Goal: Information Seeking & Learning: Learn about a topic

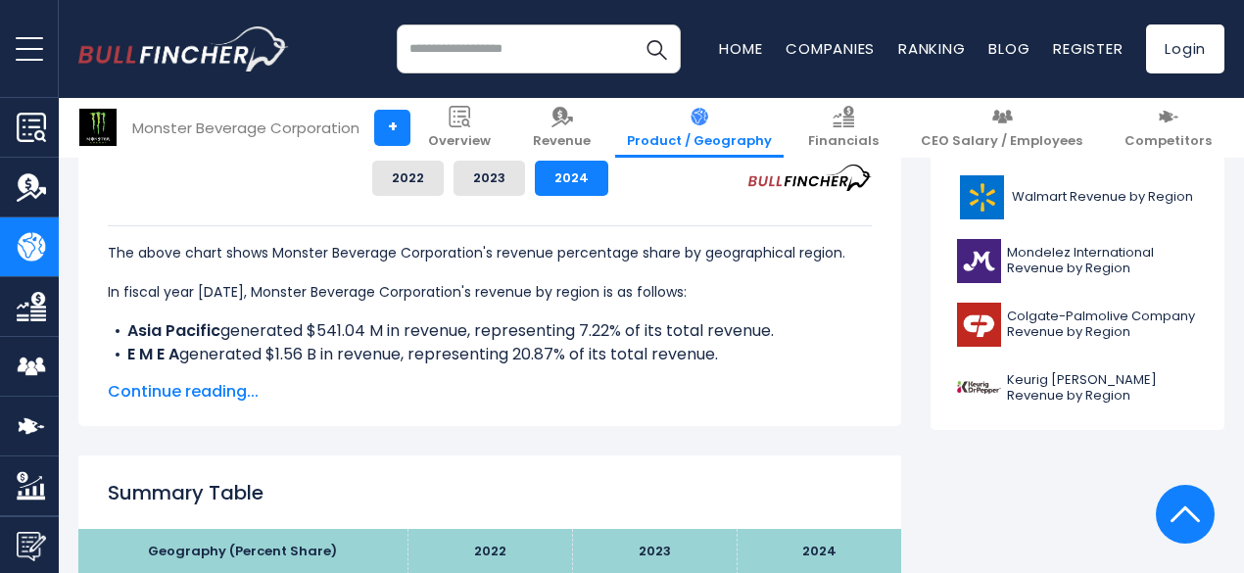
scroll to position [952, 0]
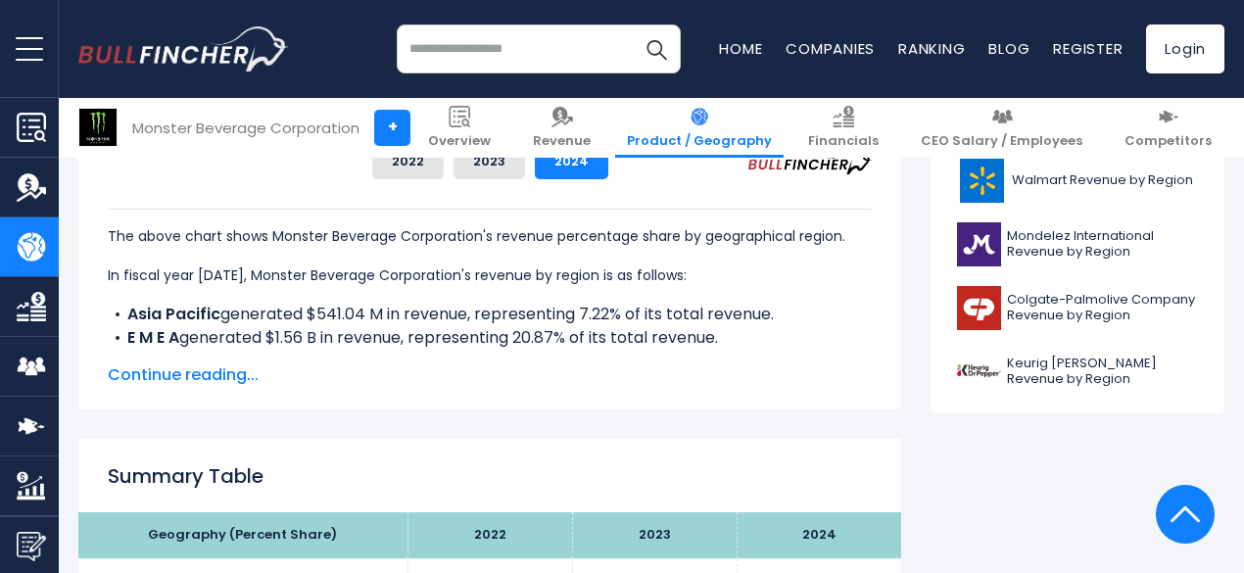
click at [184, 375] on span "Continue reading..." at bounding box center [490, 376] width 764 height 24
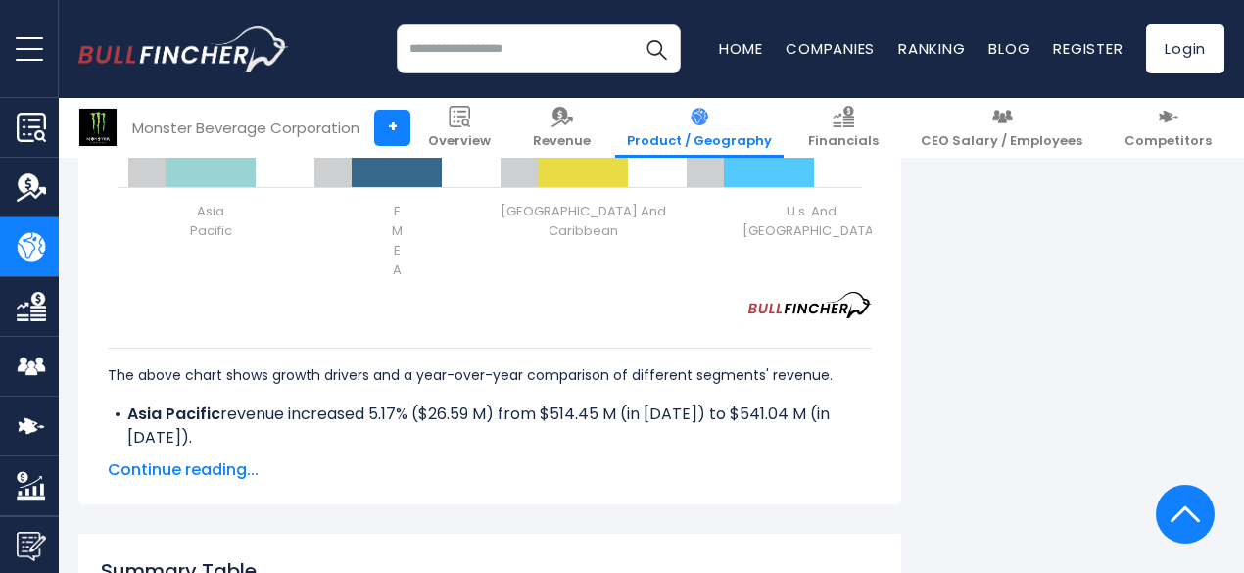
scroll to position [2953, 0]
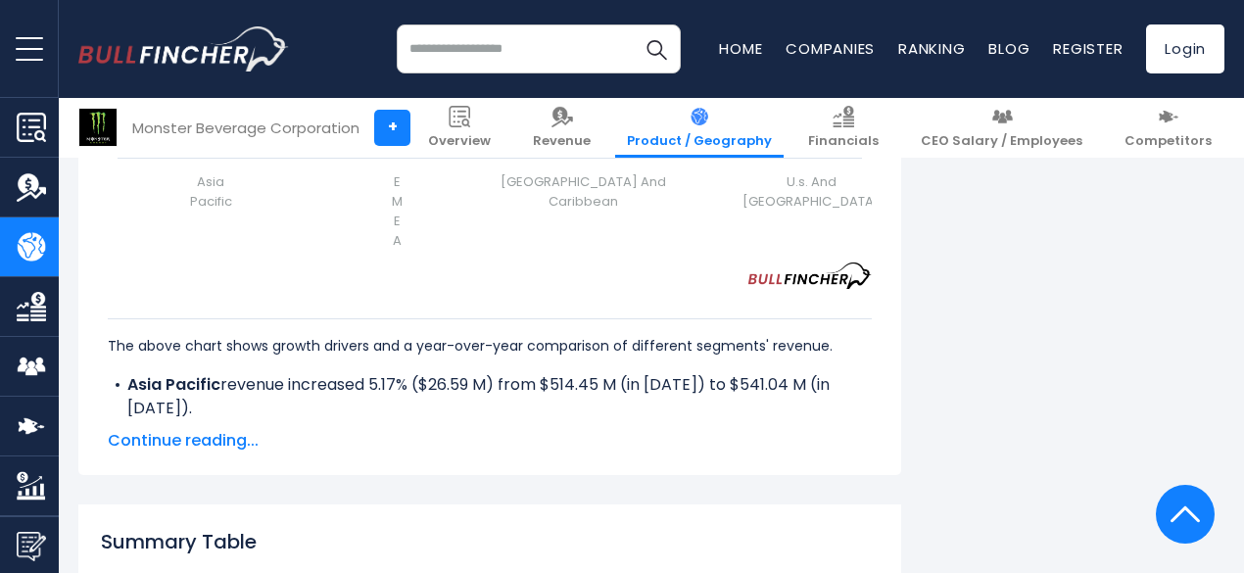
click at [223, 446] on div "The above chart shows growth drivers and a year-over-year comparison of differe…" at bounding box center [490, 371] width 764 height 164
click at [210, 453] on span "Continue reading..." at bounding box center [490, 441] width 764 height 24
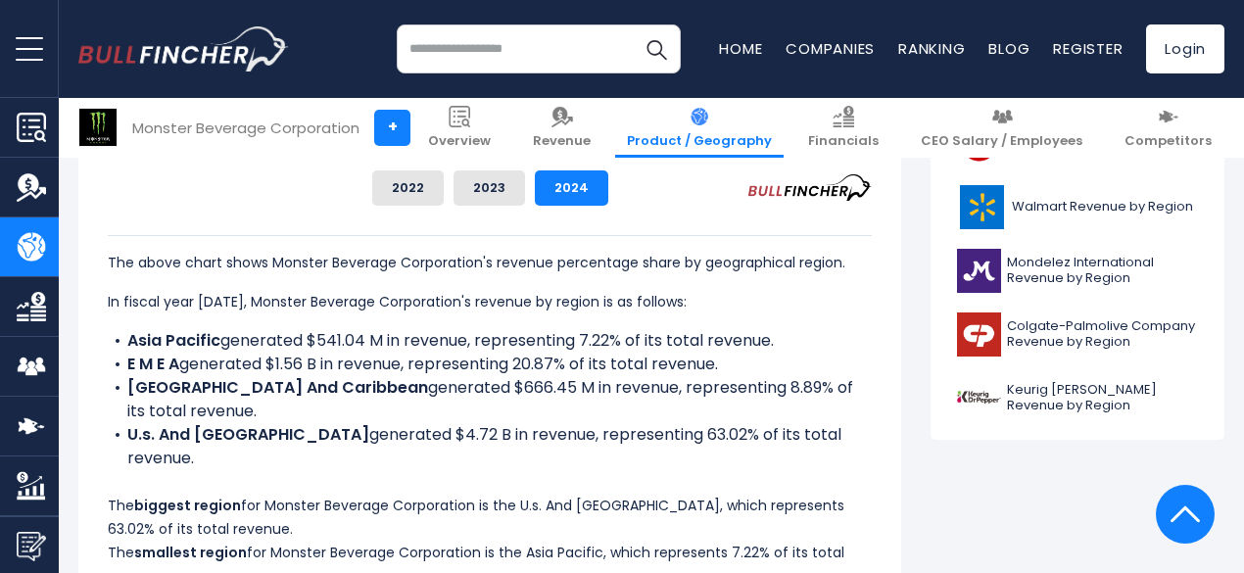
scroll to position [925, 0]
drag, startPoint x: 88, startPoint y: 258, endPoint x: 298, endPoint y: 428, distance: 270.3
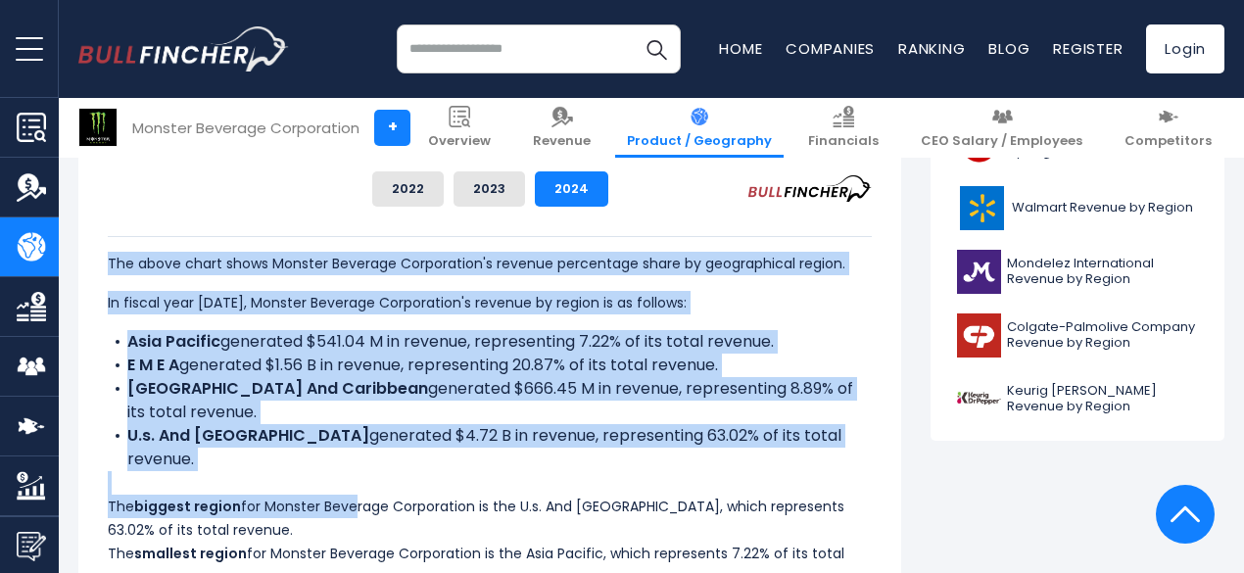
drag, startPoint x: 298, startPoint y: 428, endPoint x: 370, endPoint y: 498, distance: 100.5
click at [370, 498] on div "The above chart shows Monster Beverage Corporation's revenue percentage share b…" at bounding box center [490, 412] width 764 height 353
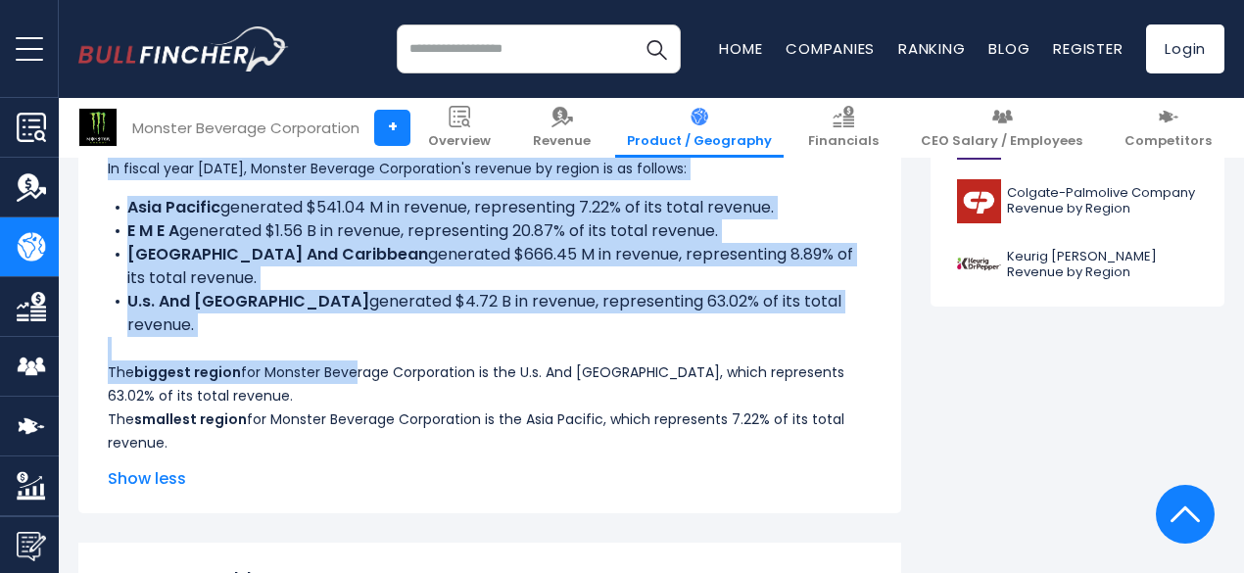
copy div "The above chart shows Monster Beverage Corporation's revenue percentage share b…"
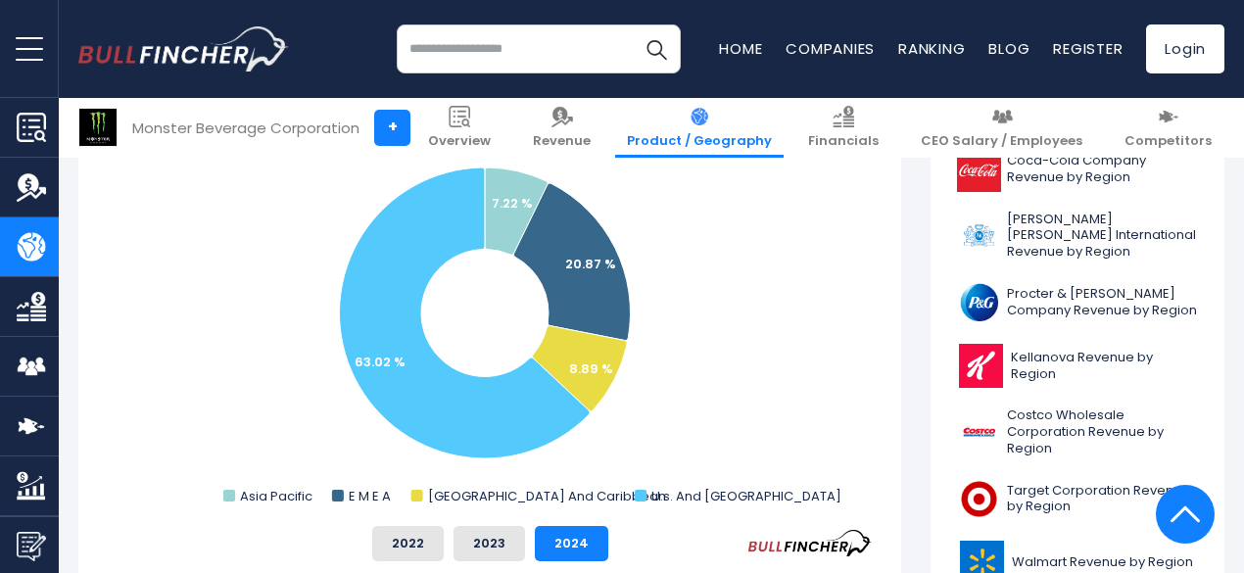
scroll to position [571, 0]
click at [662, 360] on rect "Monster Beverage Corporation's Revenue Share by Region" at bounding box center [490, 314] width 764 height 392
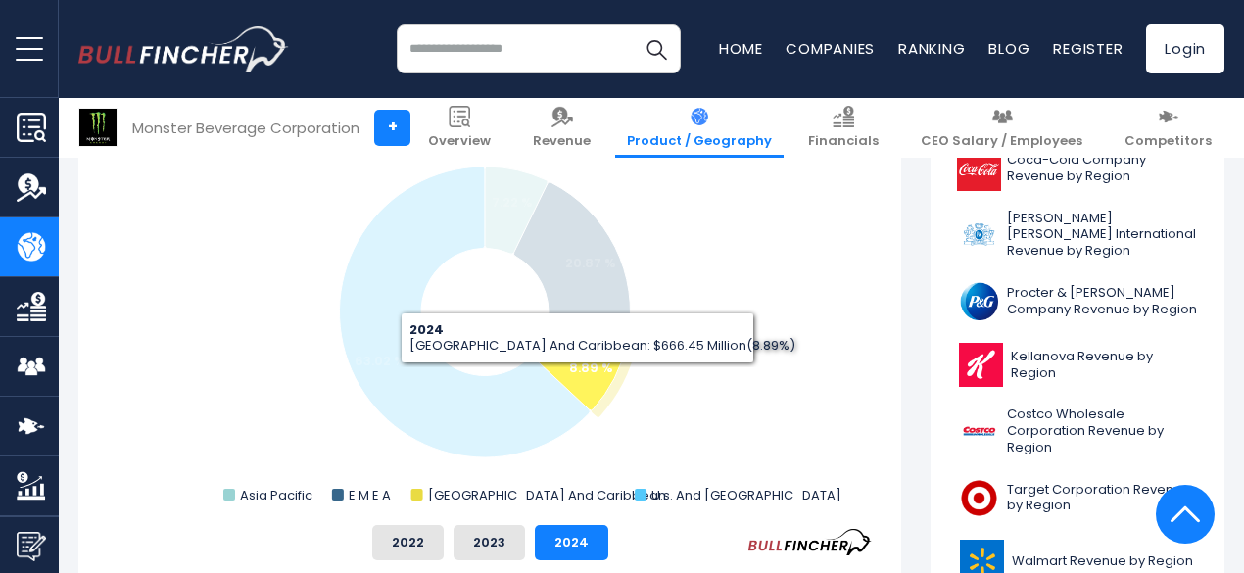
click at [562, 378] on icon "Monster Beverage Corporation's Revenue Share by Region" at bounding box center [580, 367] width 95 height 85
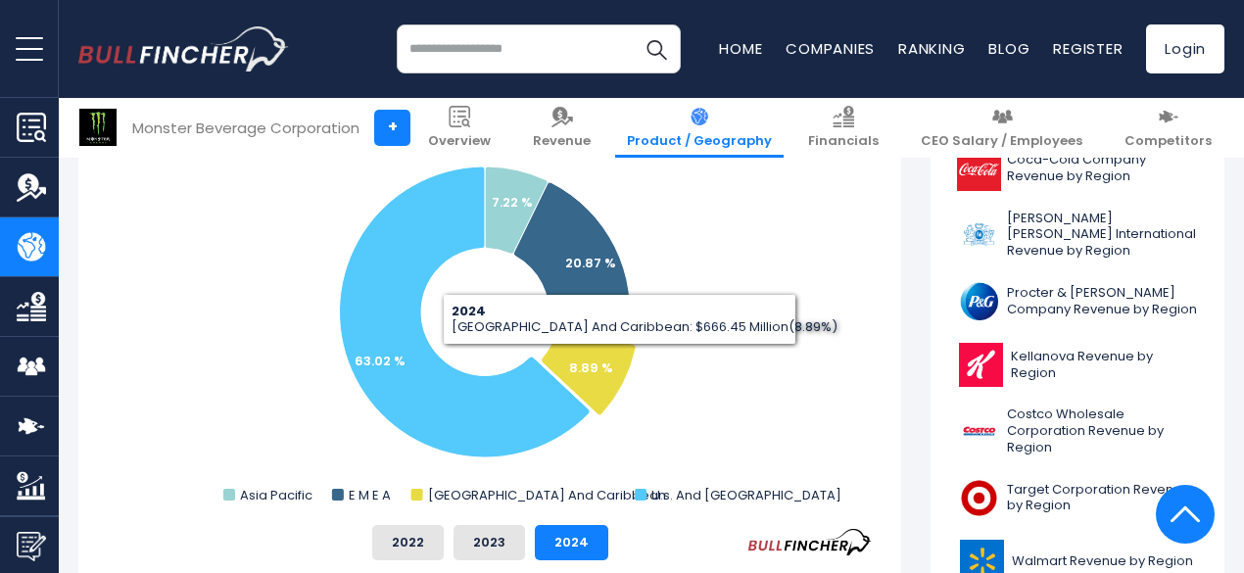
click at [707, 226] on rect "Monster Beverage Corporation's Revenue Share by Region" at bounding box center [490, 314] width 764 height 392
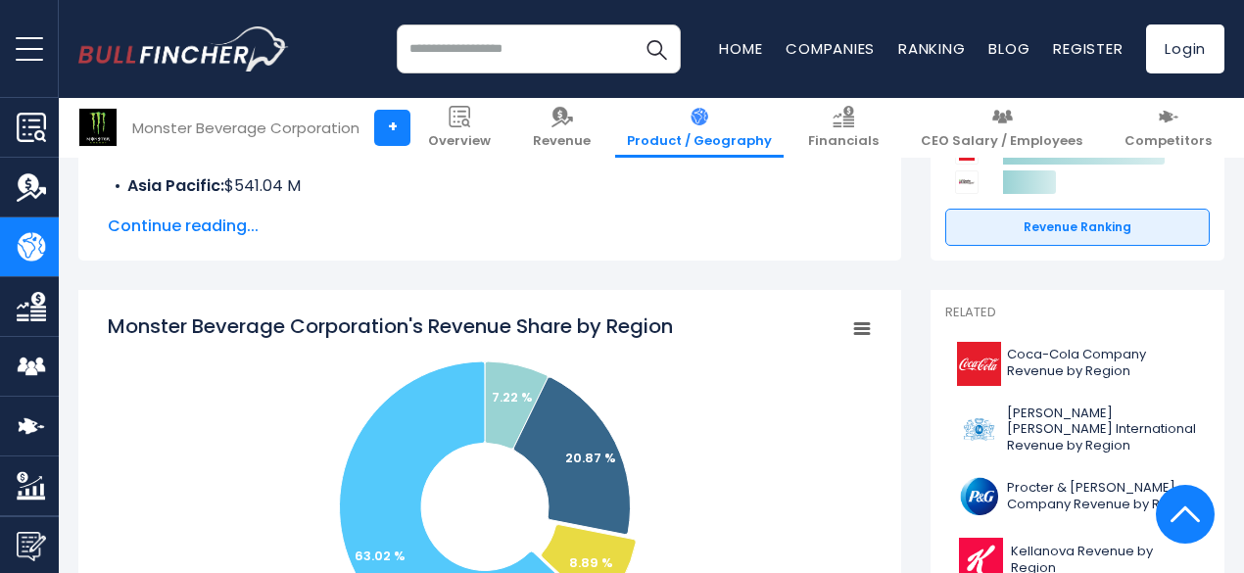
scroll to position [375, 0]
click at [855, 330] on icon "Monster Beverage Corporation's Revenue Share by Region" at bounding box center [862, 330] width 14 height 10
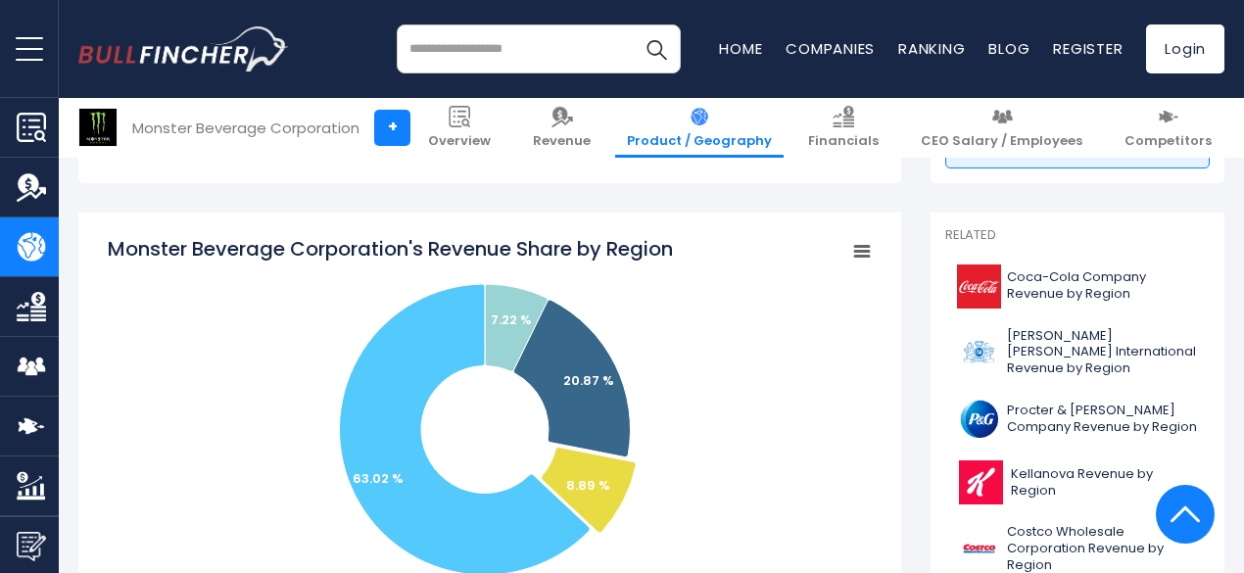
click at [852, 244] on rect "Monster Beverage Corporation's Revenue Share by Region" at bounding box center [862, 251] width 27 height 27
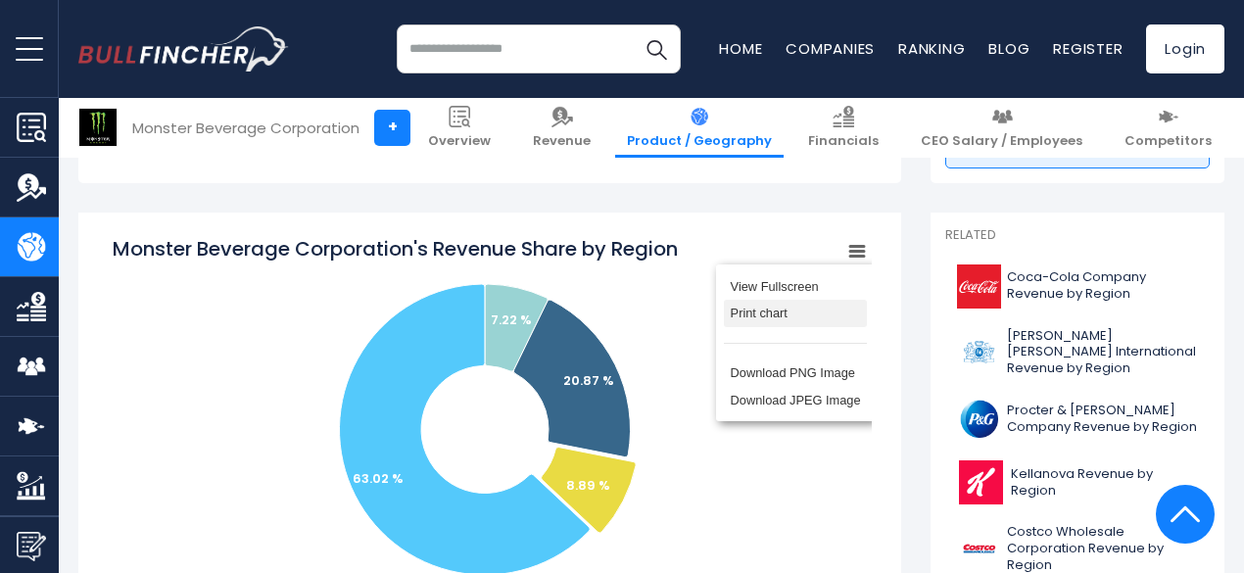
click at [797, 314] on li "Print chart" at bounding box center [795, 313] width 143 height 27
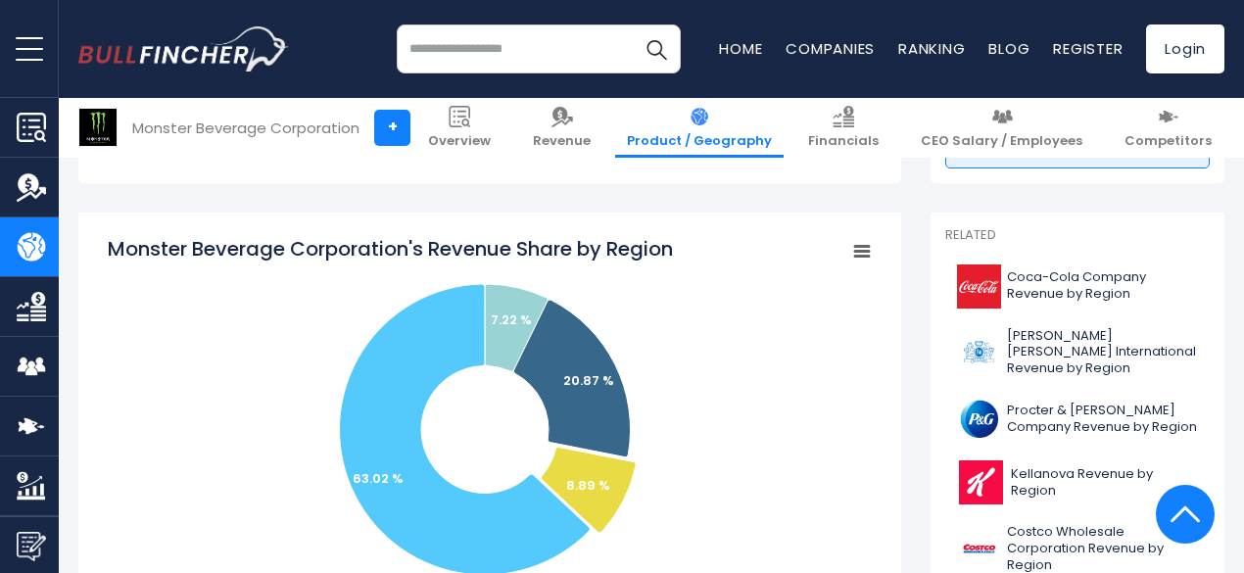
click at [796, 317] on rect "Monster Beverage Corporation's Revenue Share by Region" at bounding box center [490, 431] width 764 height 392
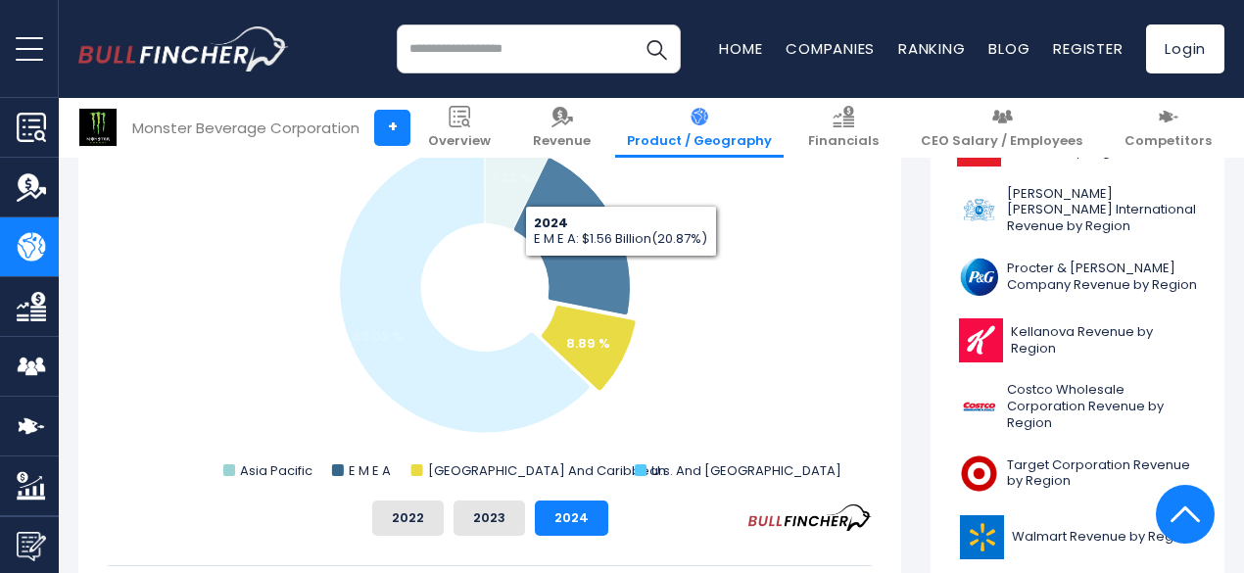
scroll to position [597, 0]
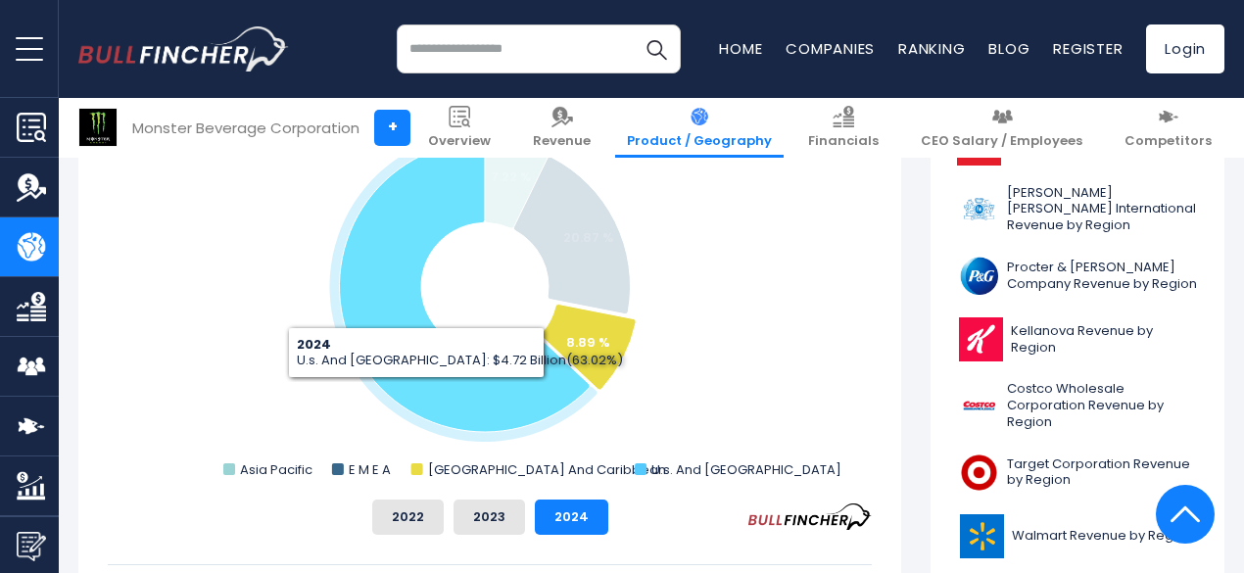
click at [402, 393] on icon "Monster Beverage Corporation's Revenue Share by Region" at bounding box center [464, 286] width 251 height 291
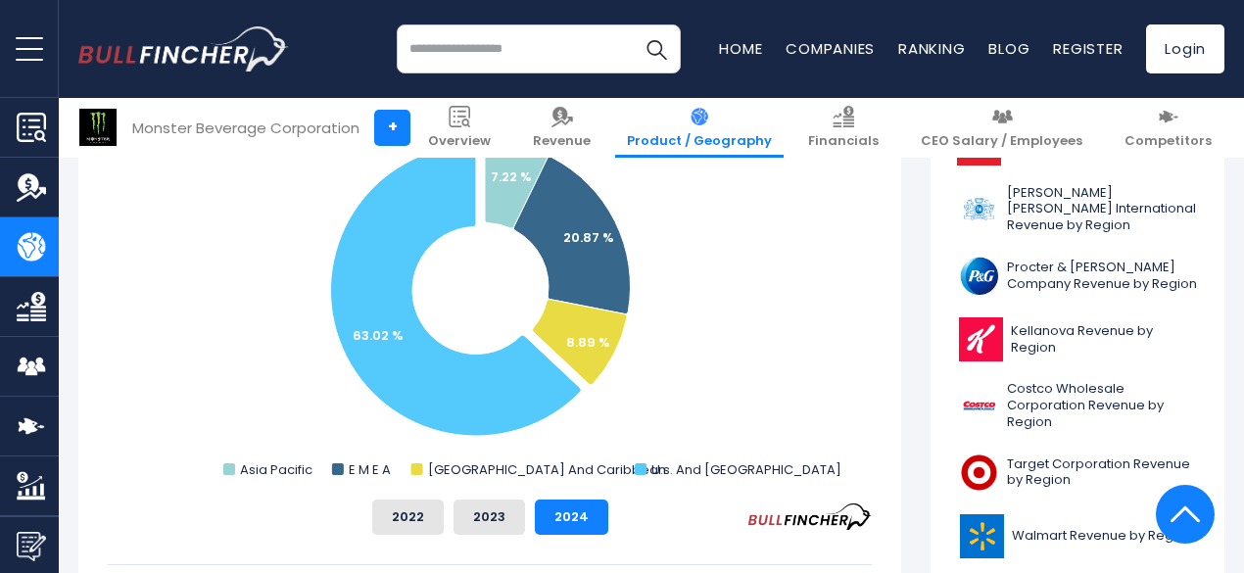
click at [813, 321] on rect "Monster Beverage Corporation's Revenue Share by Region" at bounding box center [490, 288] width 764 height 392
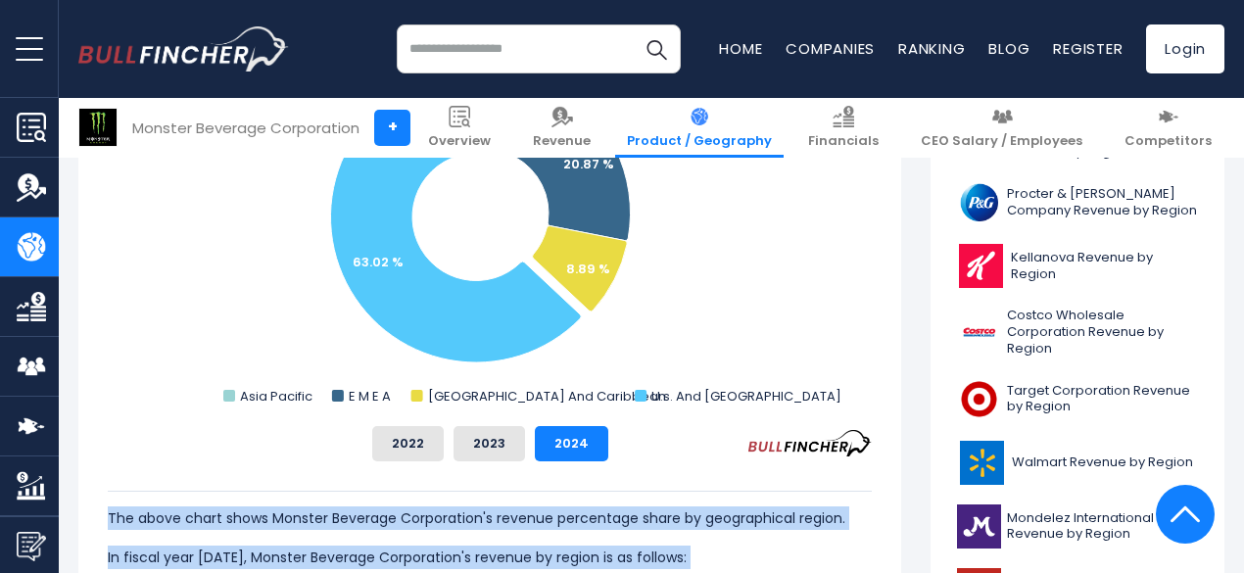
scroll to position [673, 0]
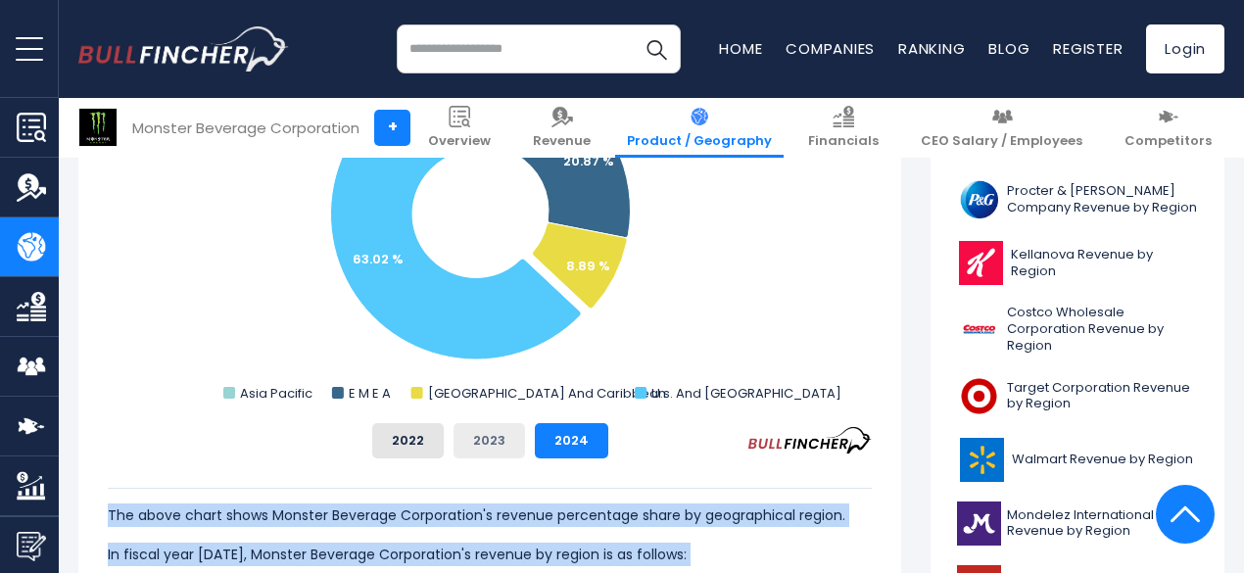
click at [472, 423] on button "2023" at bounding box center [490, 440] width 72 height 35
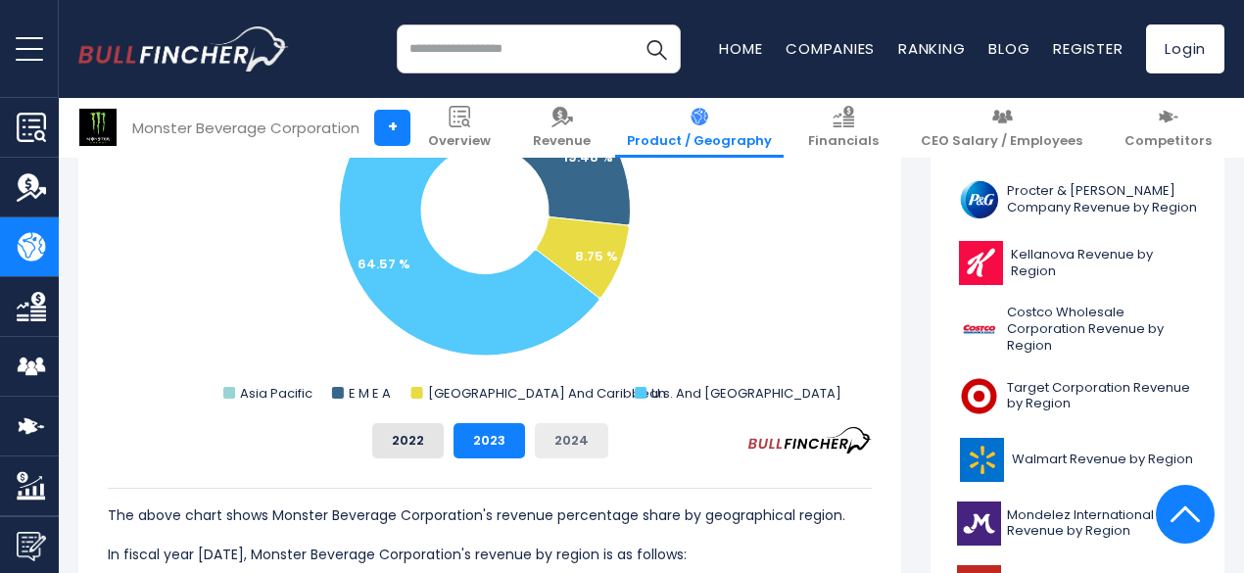
click at [541, 442] on button "2024" at bounding box center [571, 440] width 73 height 35
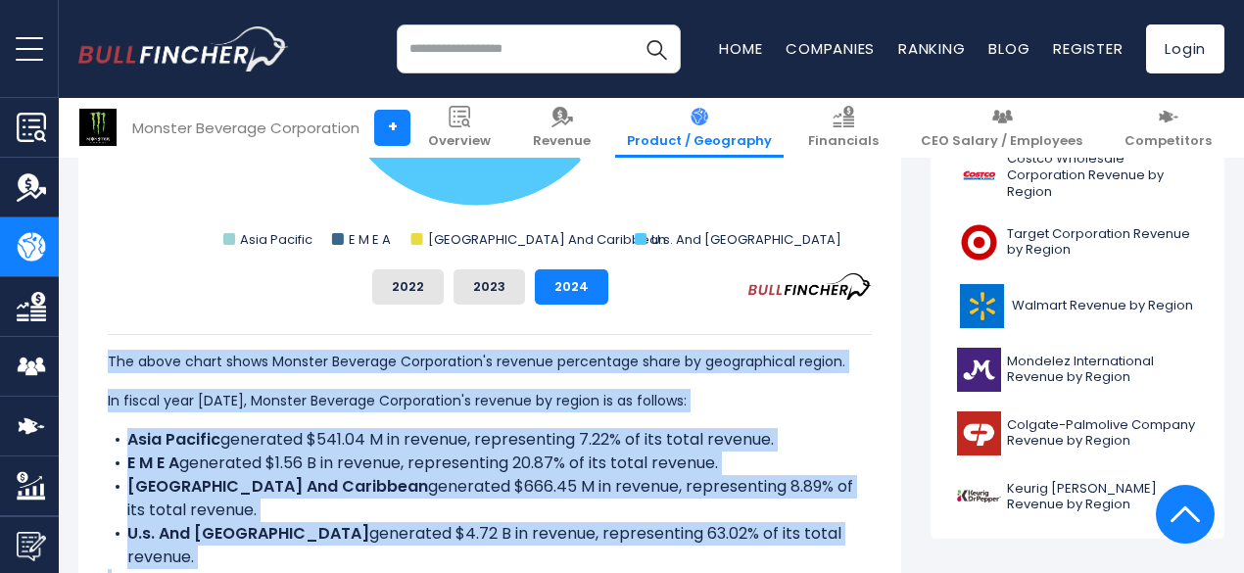
scroll to position [828, 0]
click at [292, 362] on p "The above chart shows Monster Beverage Corporation's revenue percentage share b…" at bounding box center [490, 361] width 764 height 24
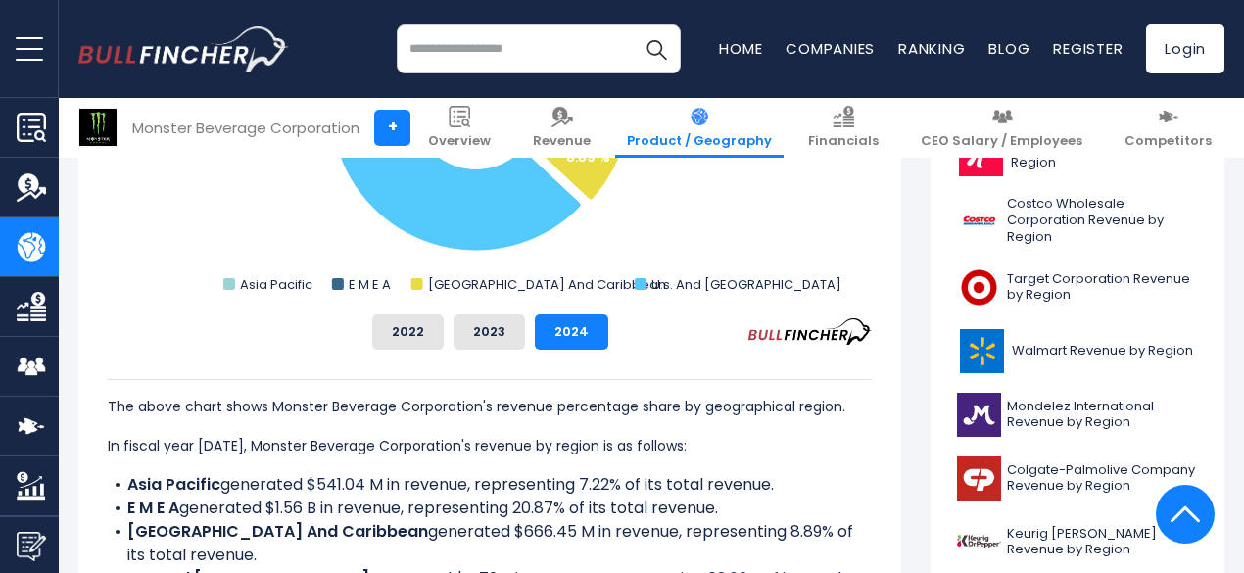
scroll to position [783, 0]
drag, startPoint x: 276, startPoint y: 409, endPoint x: 298, endPoint y: 428, distance: 29.1
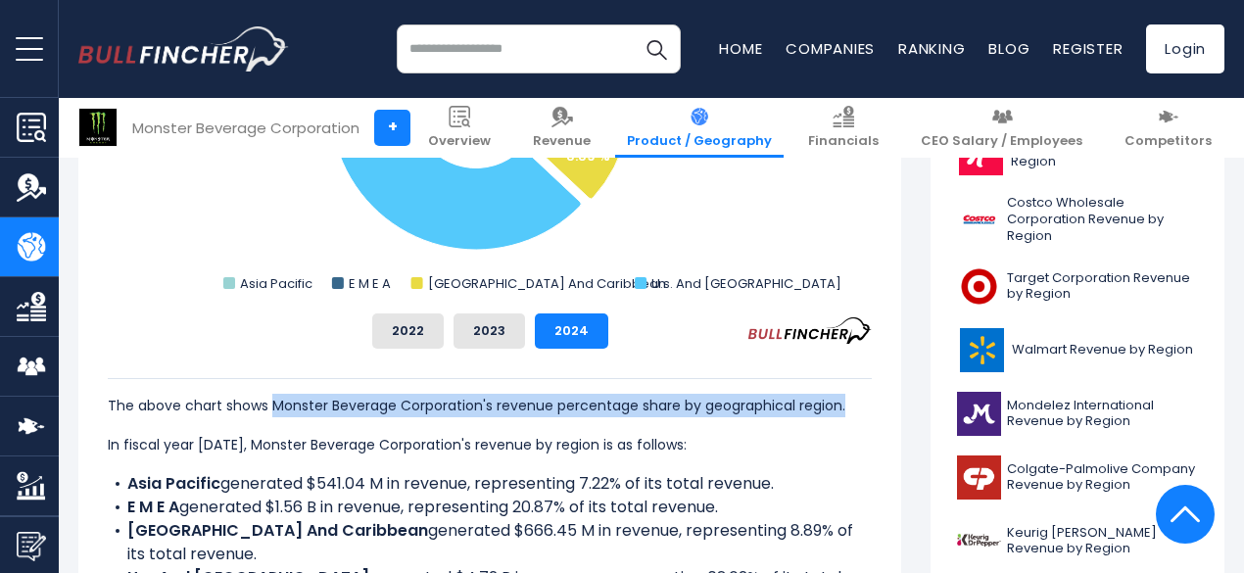
drag, startPoint x: 298, startPoint y: 428, endPoint x: 282, endPoint y: 422, distance: 16.7
click at [282, 417] on p "The above chart shows Monster Beverage Corporation's revenue percentage share b…" at bounding box center [490, 406] width 764 height 24
copy p "Monster Beverage Corporation's revenue percentage share by geographical region."
